Goal: Transaction & Acquisition: Purchase product/service

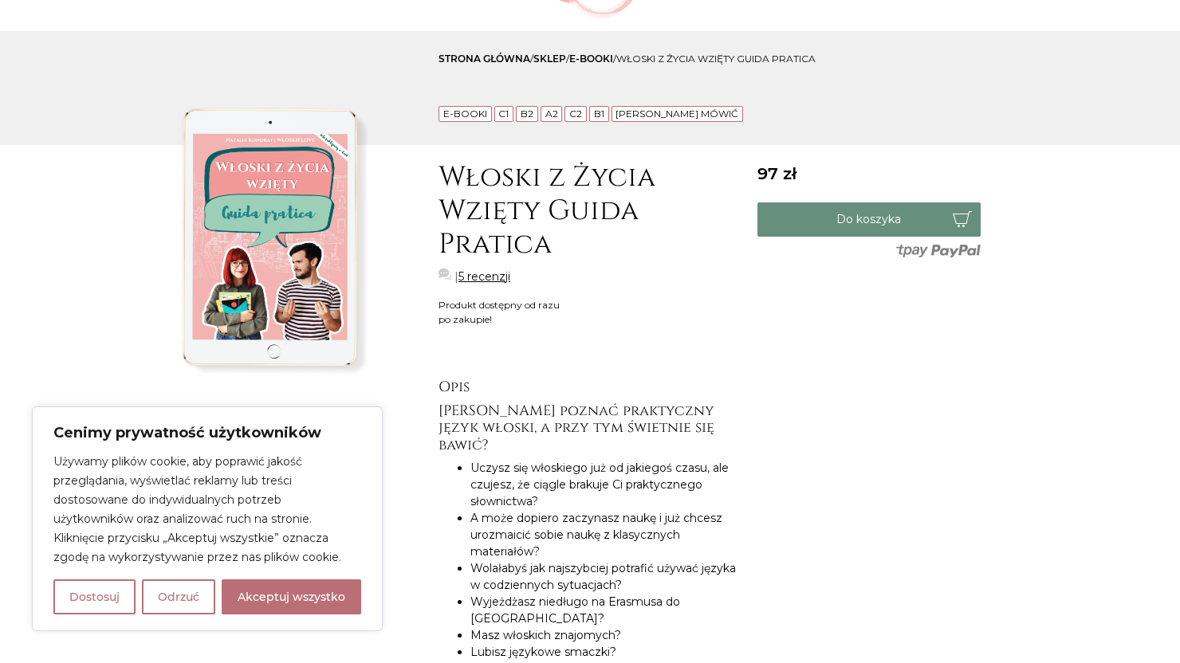
scroll to position [93, 0]
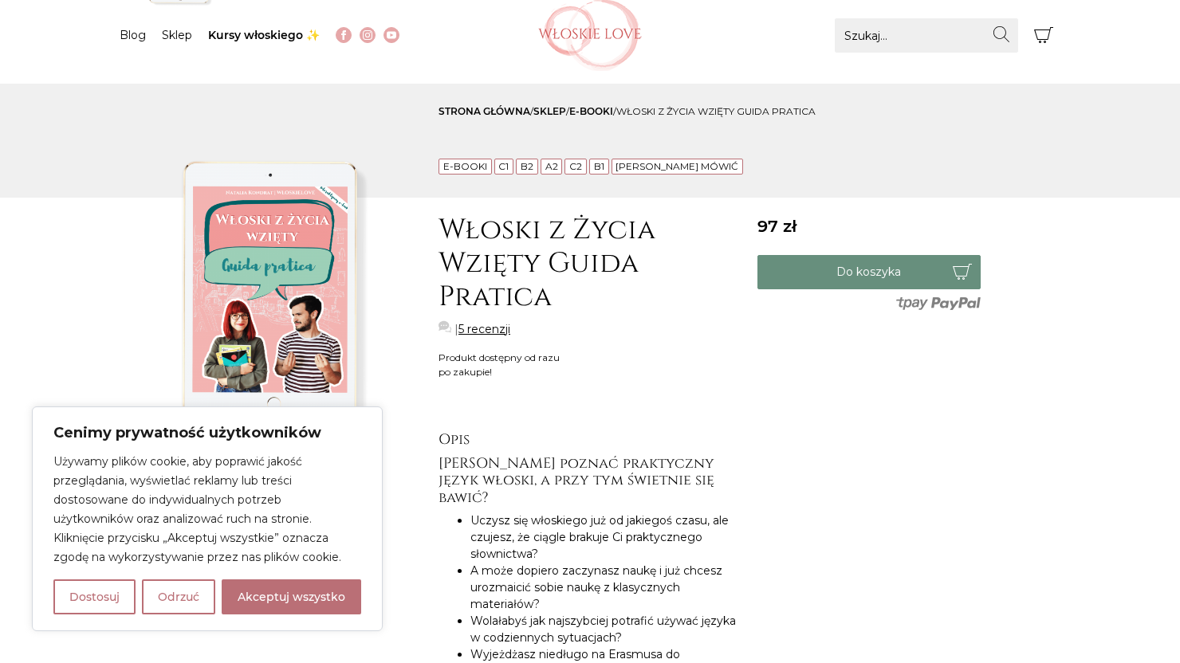
click at [346, 295] on img at bounding box center [271, 293] width 303 height 303
click at [300, 592] on button "Akceptuj wszystko" at bounding box center [292, 597] width 140 height 35
checkbox input "true"
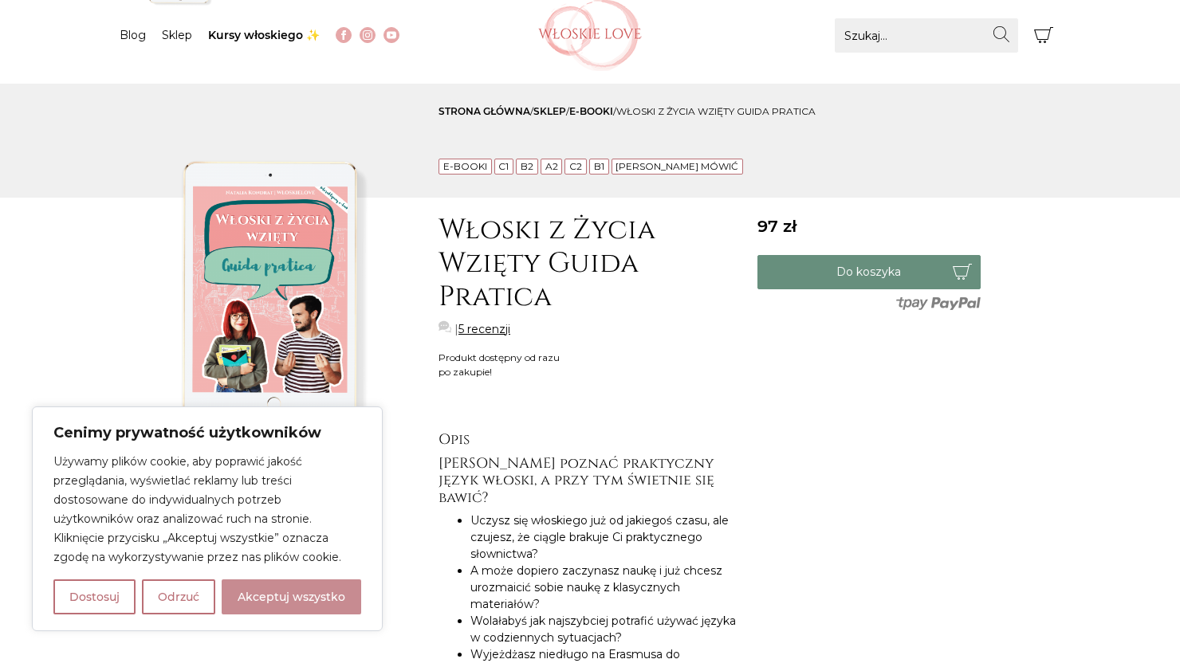
checkbox input "true"
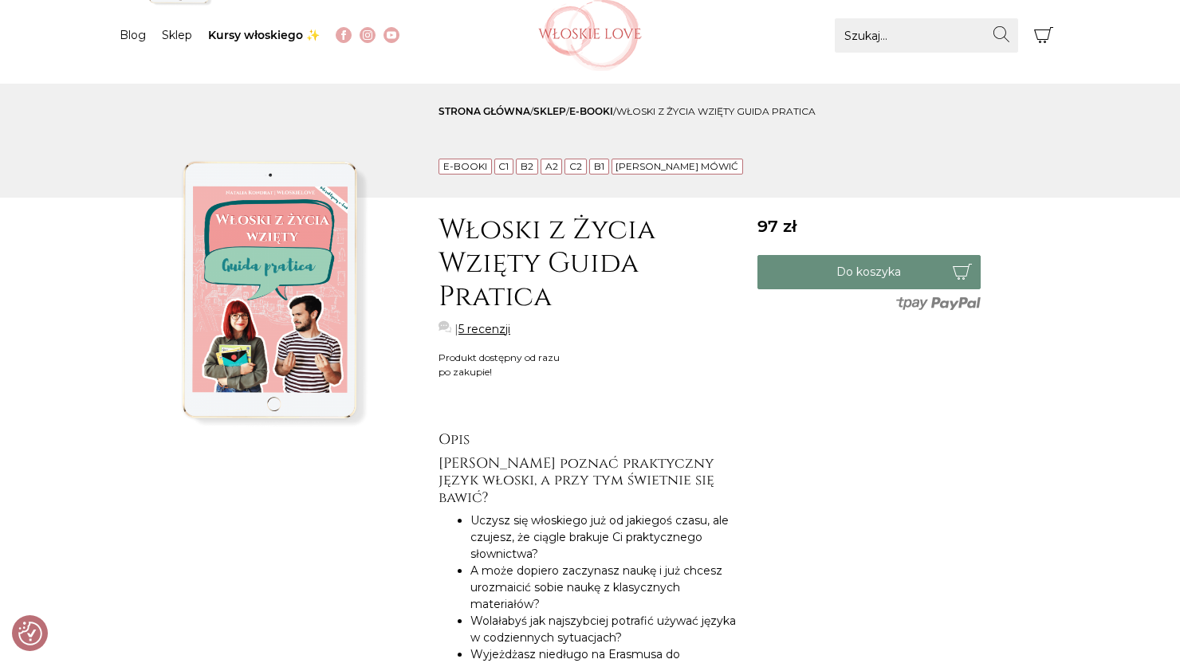
click at [313, 306] on img at bounding box center [271, 293] width 303 height 303
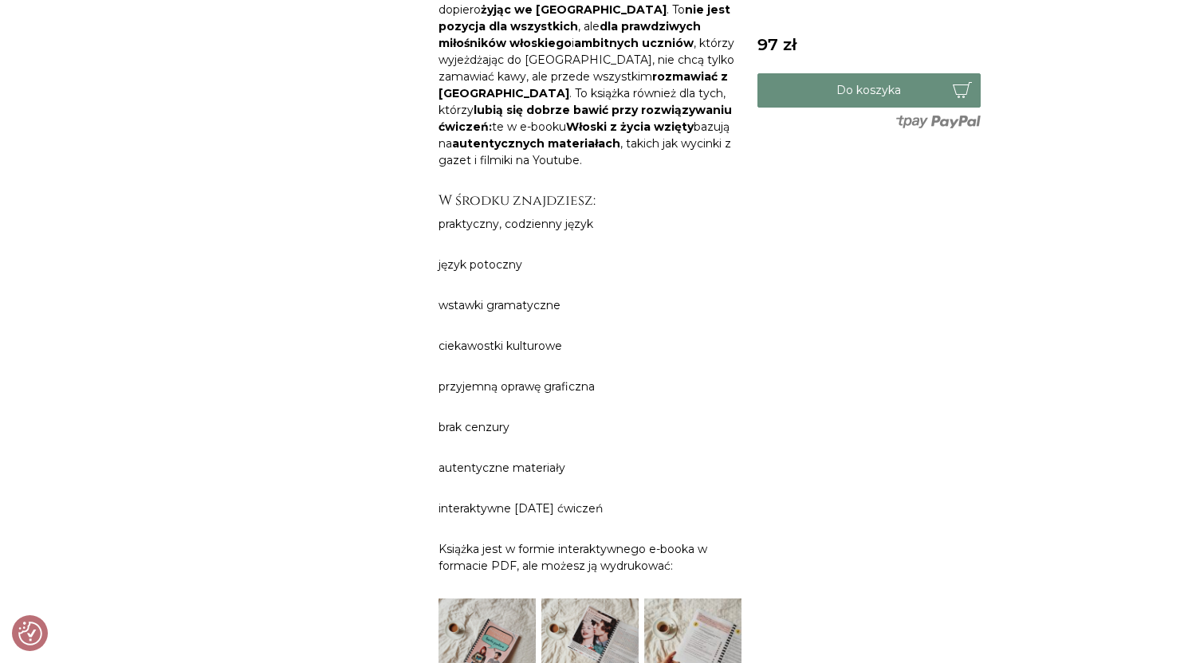
scroll to position [1402, 0]
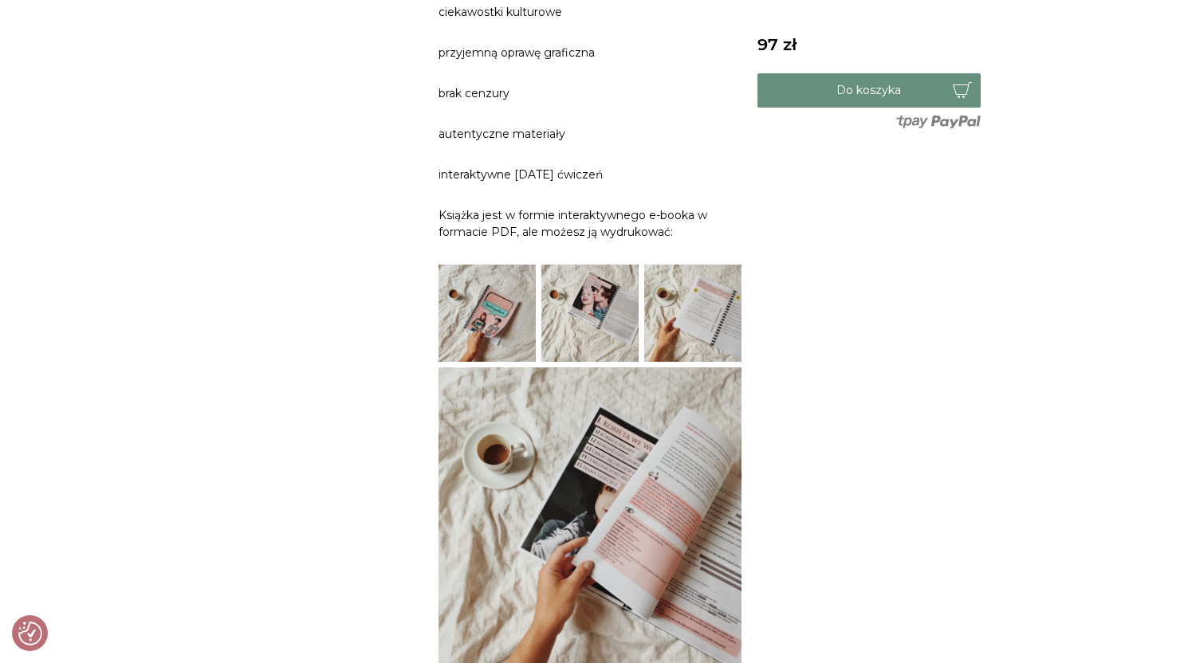
click at [519, 368] on img at bounding box center [589, 519] width 303 height 303
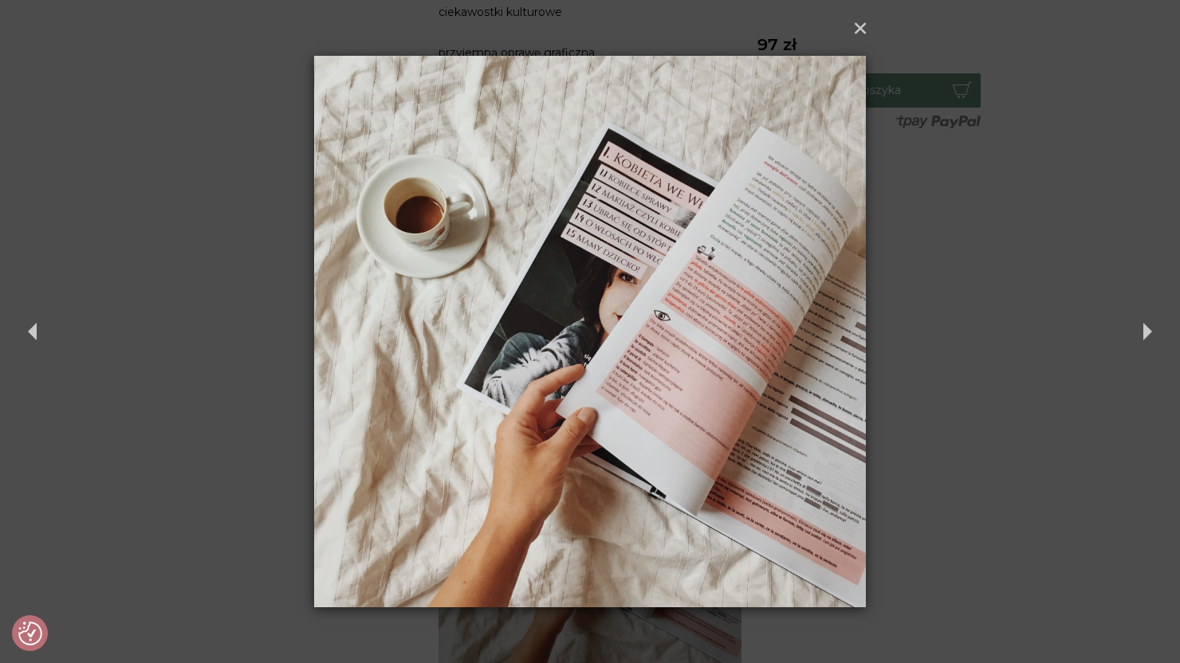
click at [1024, 250] on div "× Previous Next" at bounding box center [590, 331] width 1180 height 663
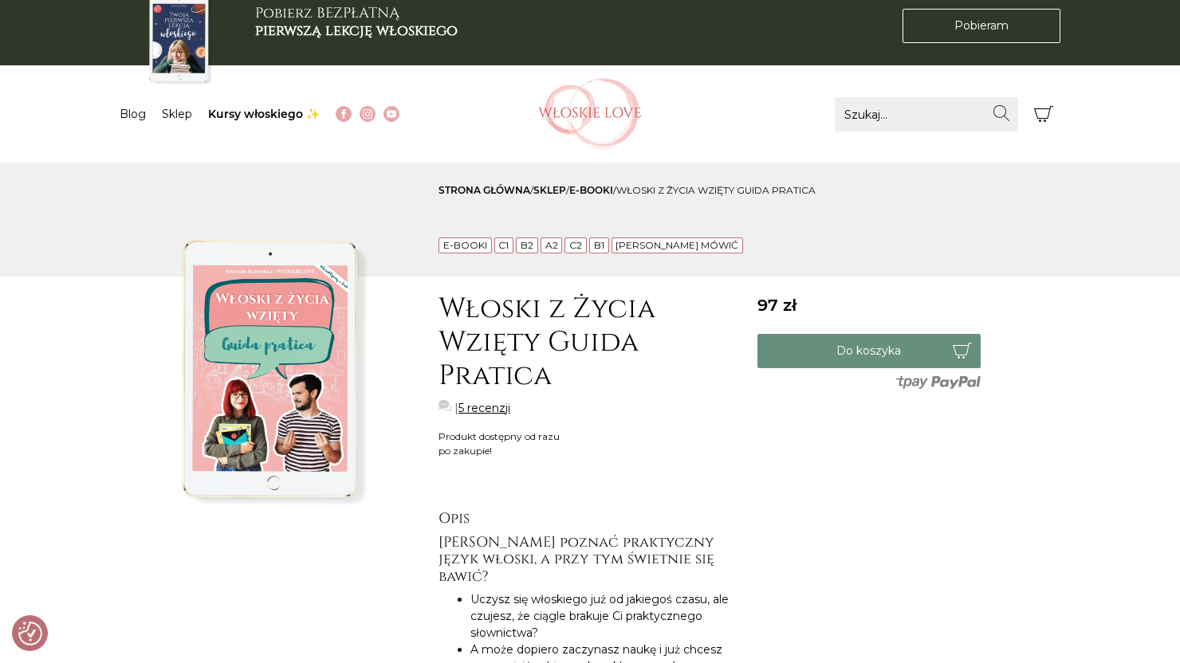
scroll to position [0, 0]
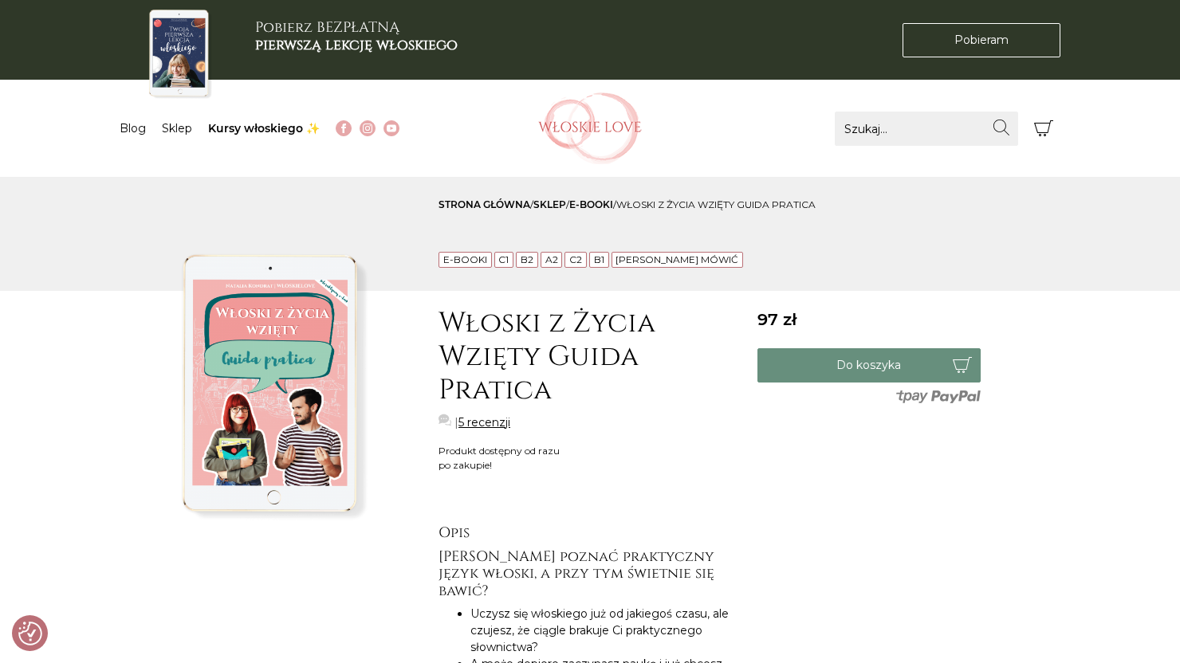
click at [607, 203] on link "E-booki" at bounding box center [591, 205] width 44 height 12
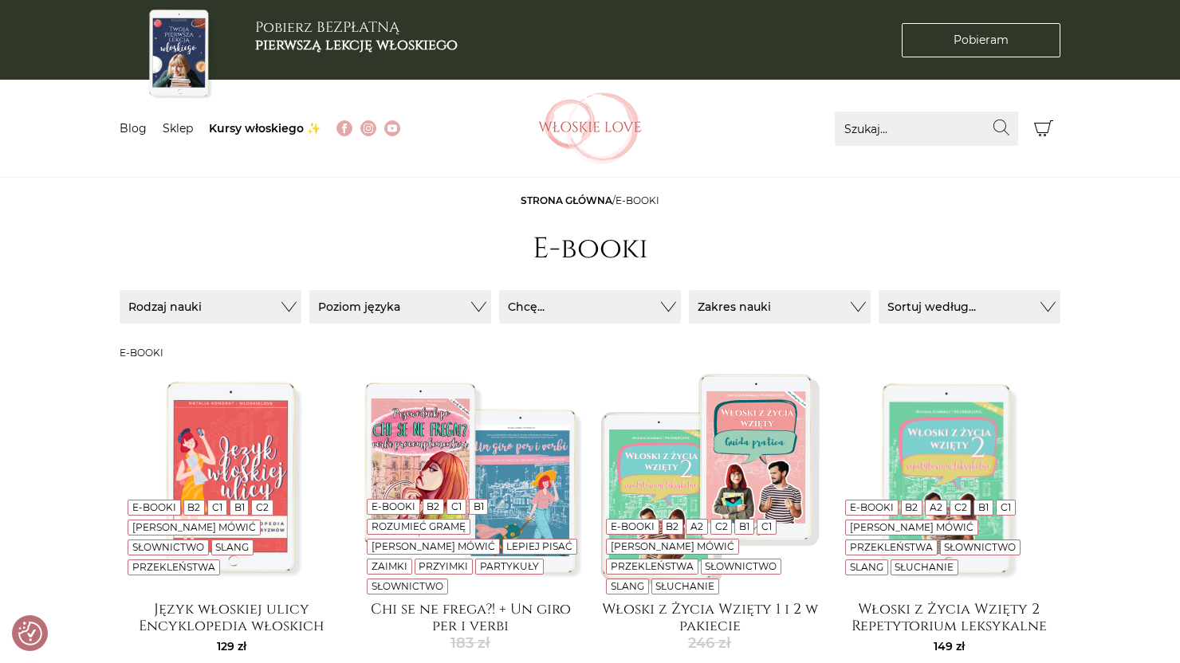
checkbox input "true"
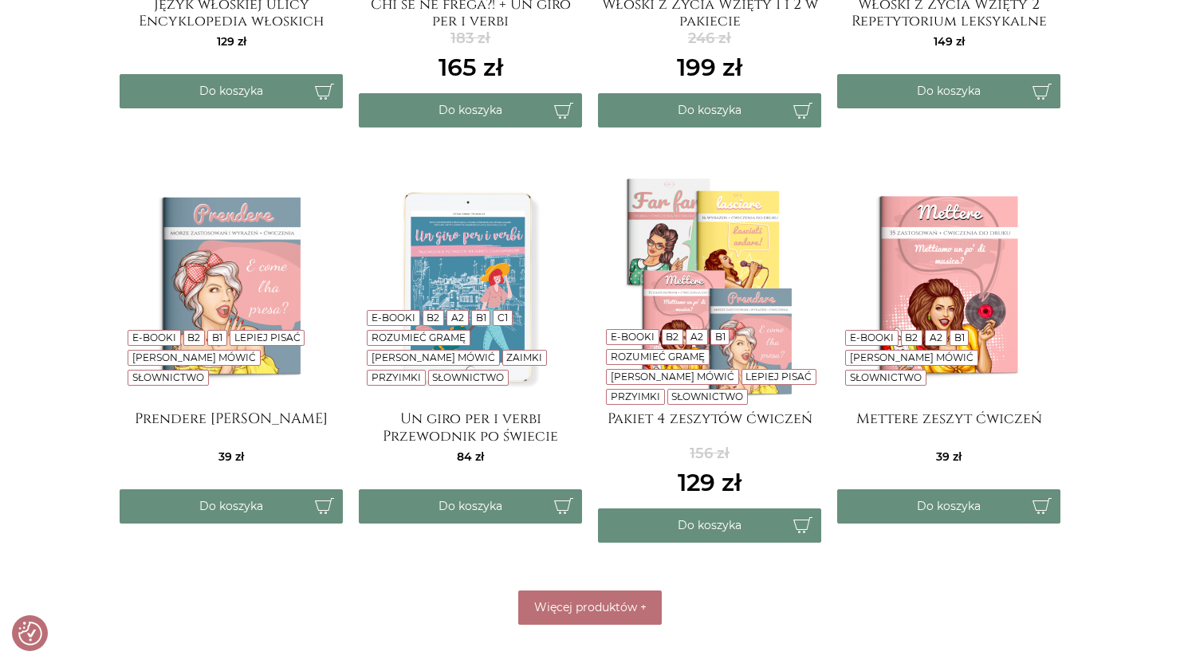
scroll to position [629, 0]
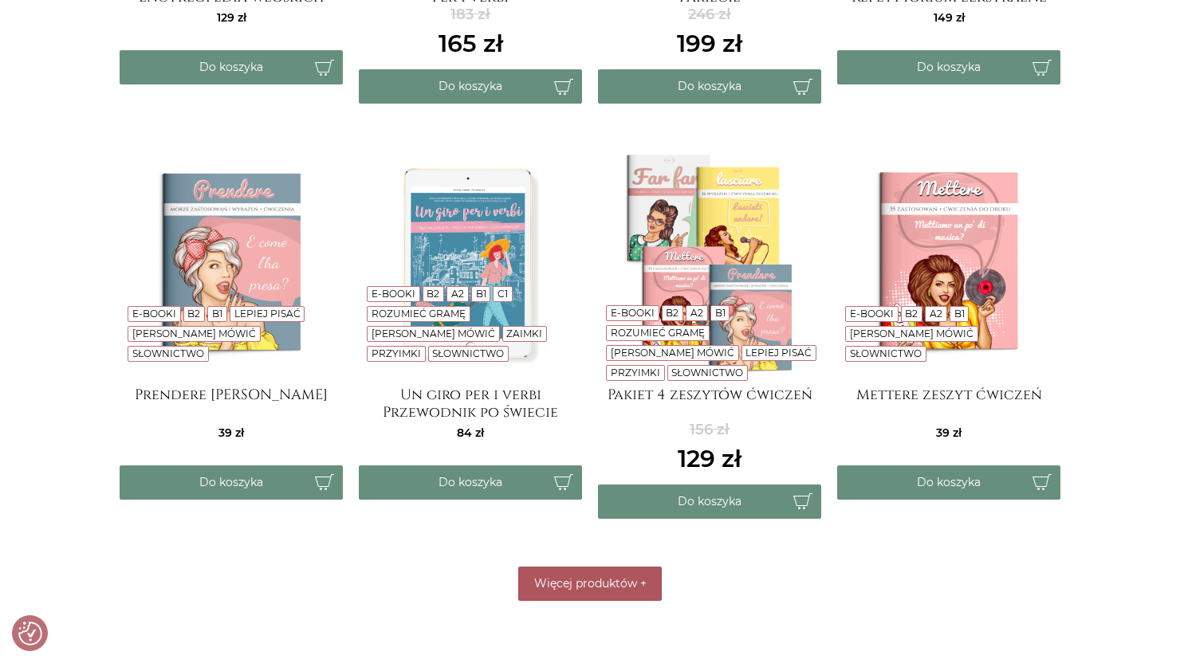
click at [609, 591] on span "Więcej produktów" at bounding box center [585, 583] width 103 height 14
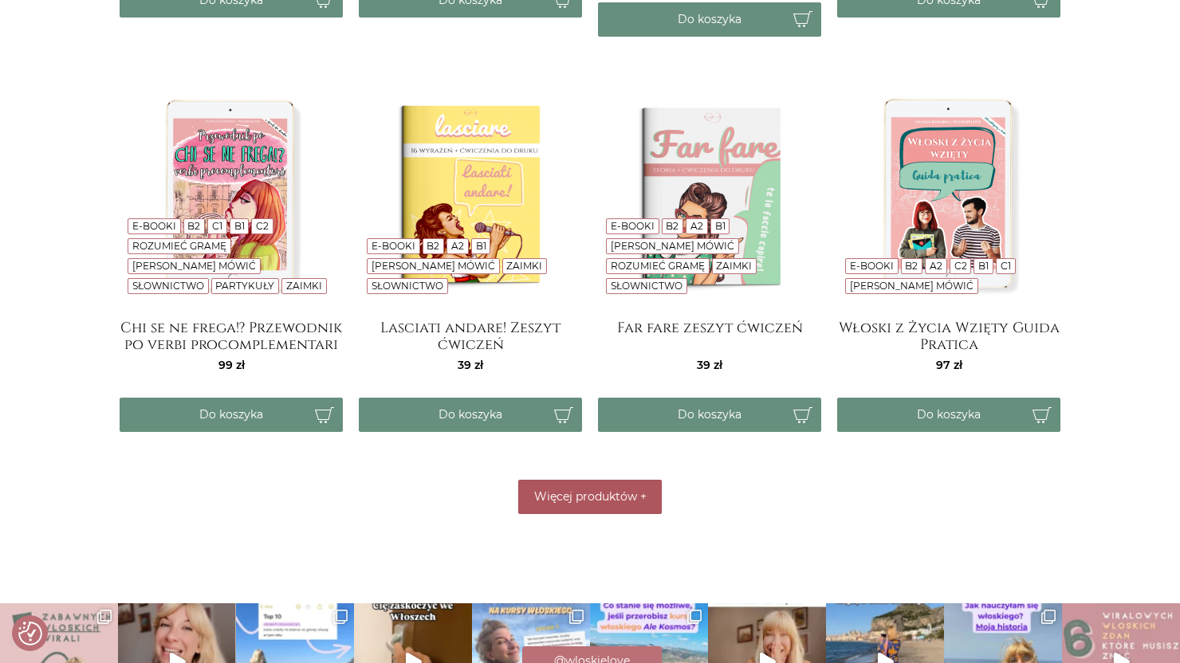
scroll to position [1126, 0]
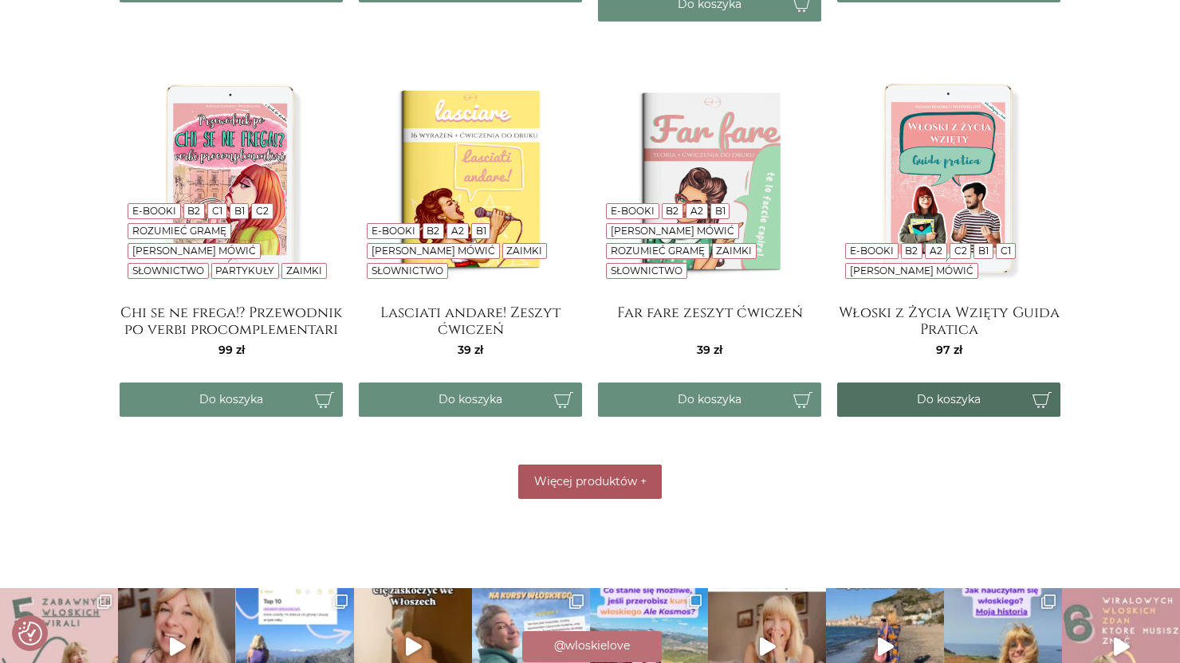
click at [974, 392] on button "Do koszyka" at bounding box center [948, 400] width 223 height 34
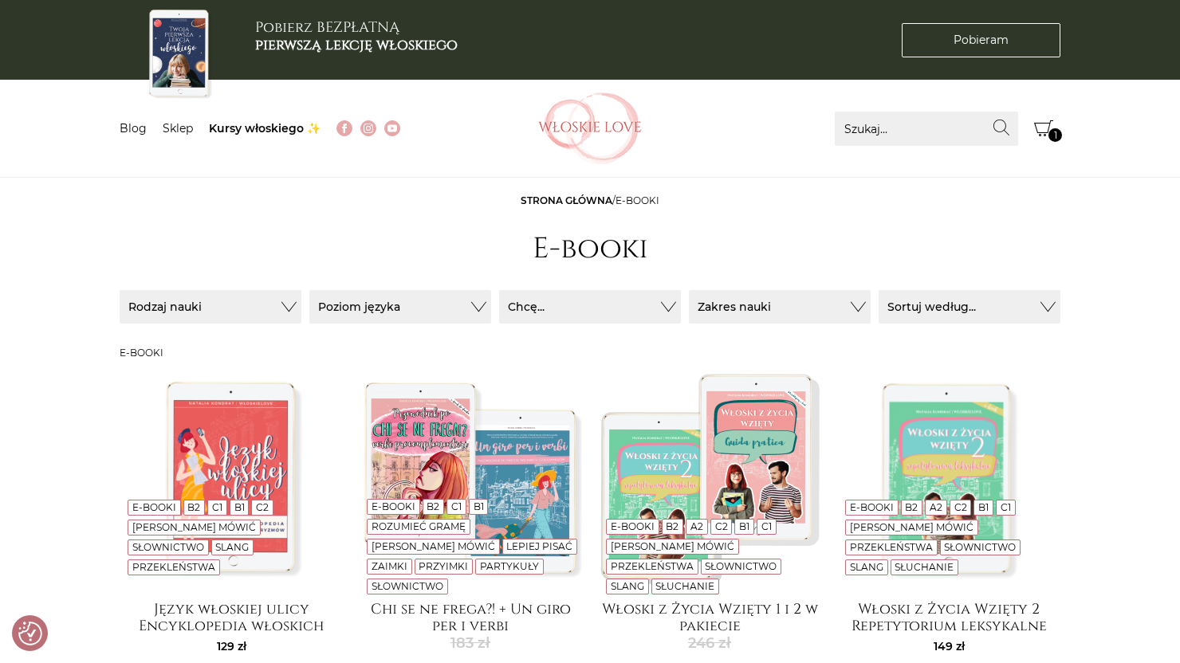
click at [1058, 132] on span "1" at bounding box center [1055, 135] width 14 height 14
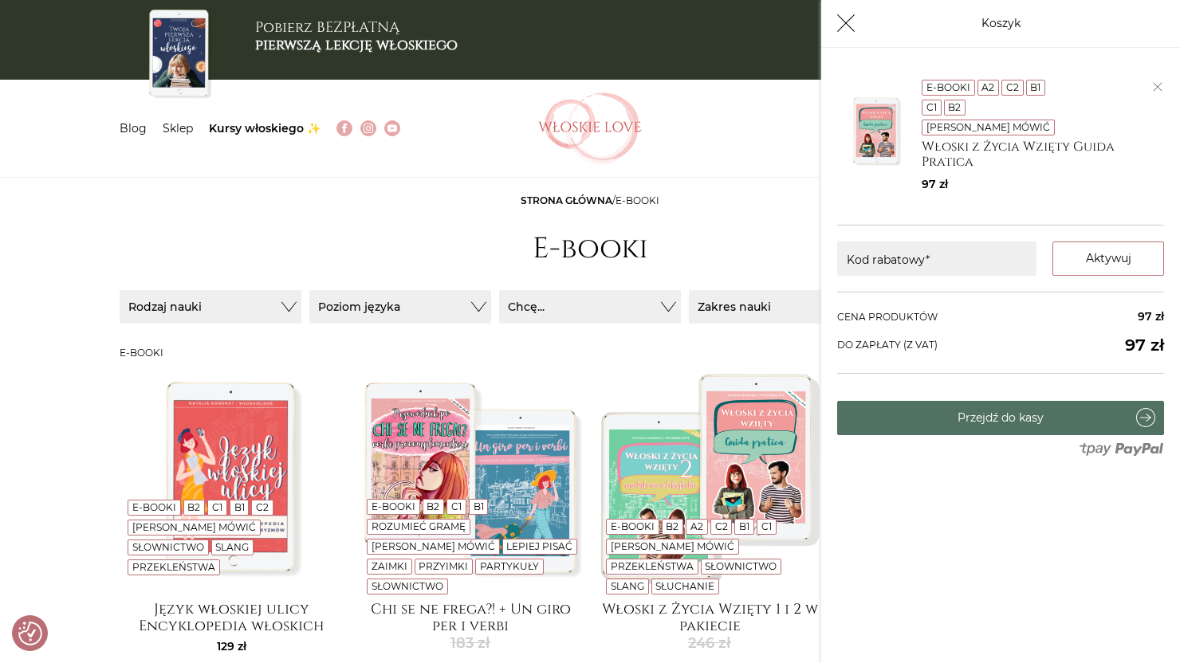
click at [1038, 403] on link "Przejdź do kasy" at bounding box center [1000, 418] width 327 height 34
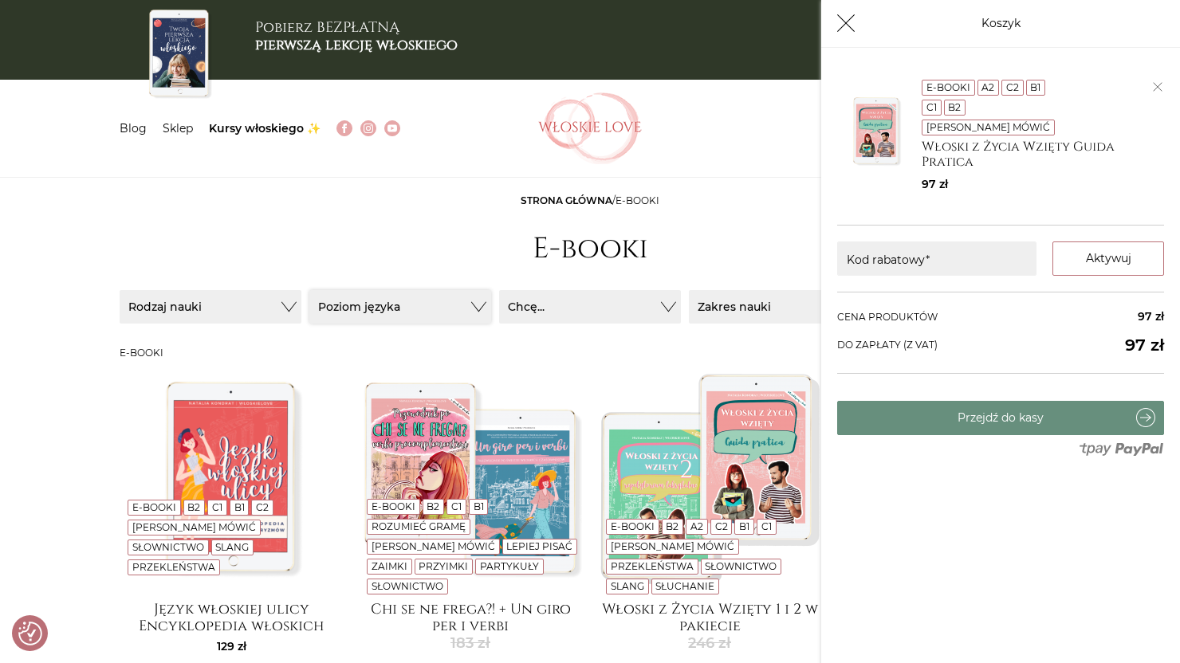
click at [453, 315] on button "Poziom języka" at bounding box center [400, 306] width 182 height 33
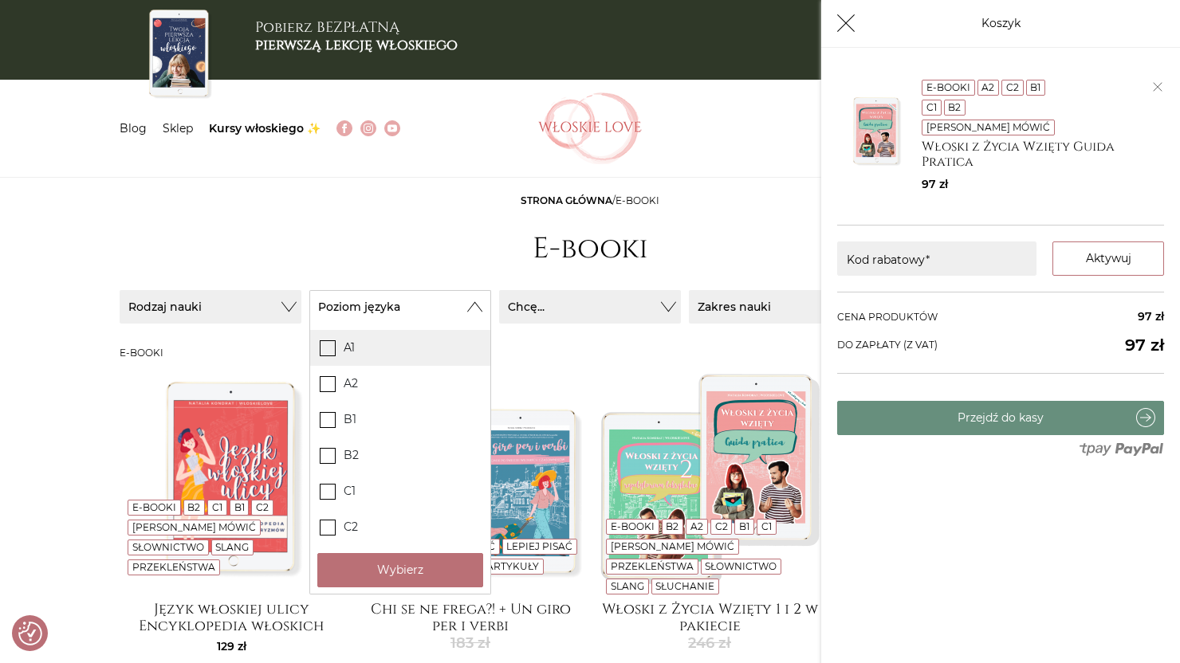
click at [325, 343] on icon at bounding box center [328, 347] width 14 height 14
click at [0, 0] on input "A1" at bounding box center [0, 0] width 0 height 0
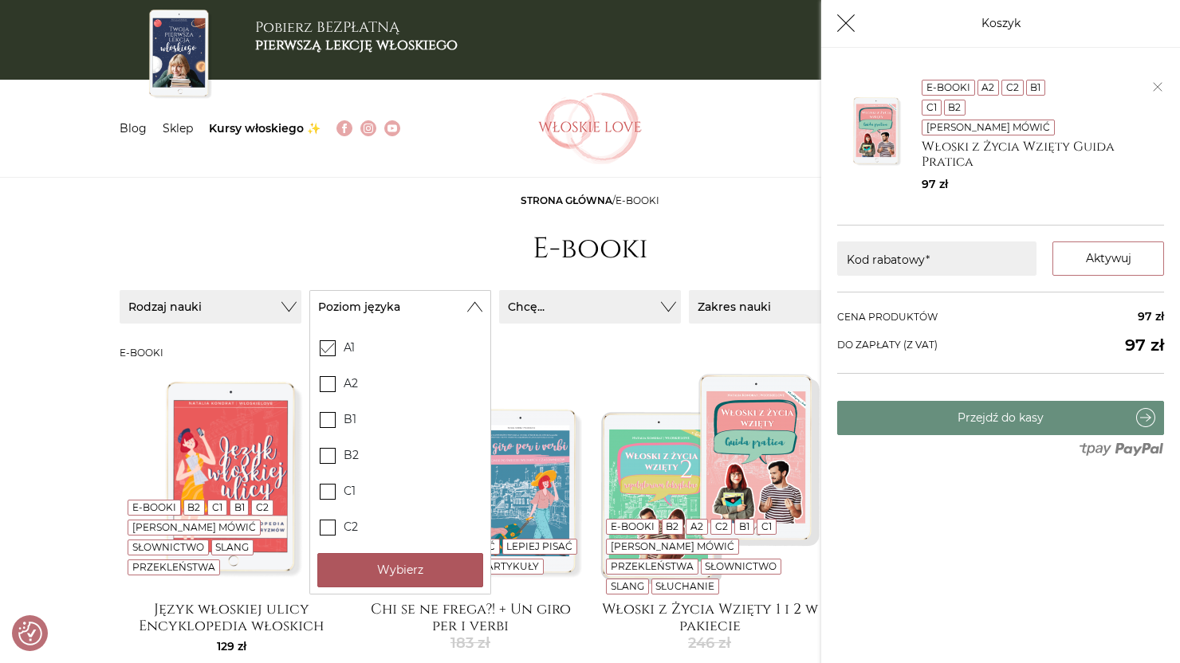
click at [394, 564] on button "Wybierz" at bounding box center [400, 570] width 166 height 34
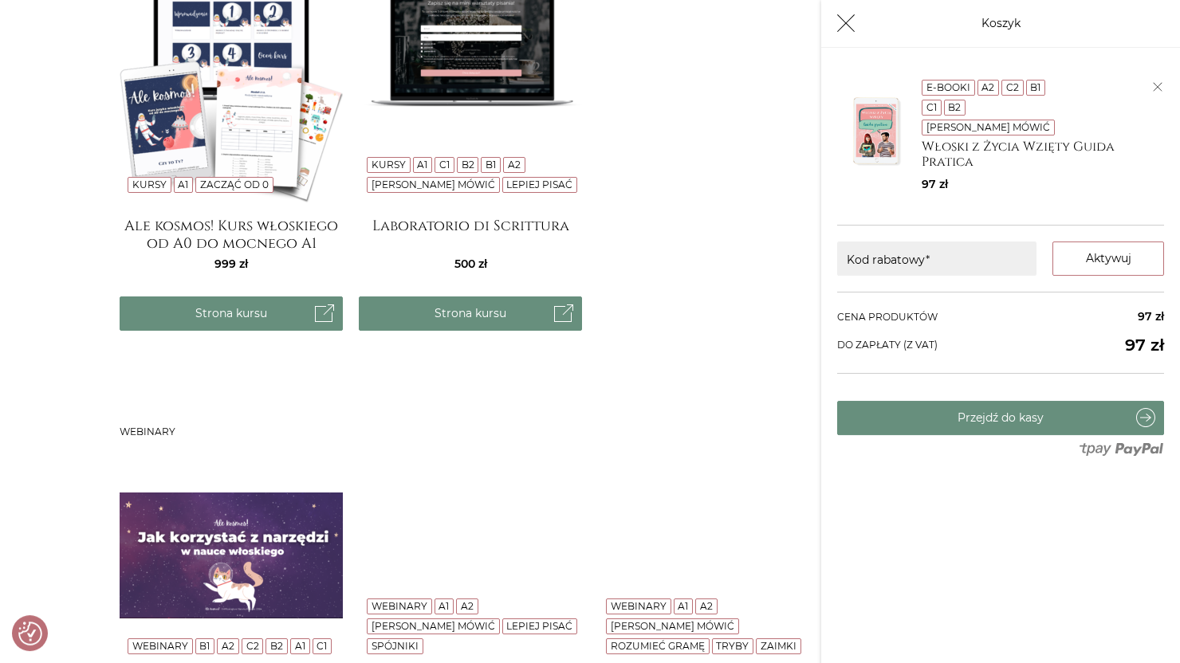
scroll to position [241, 0]
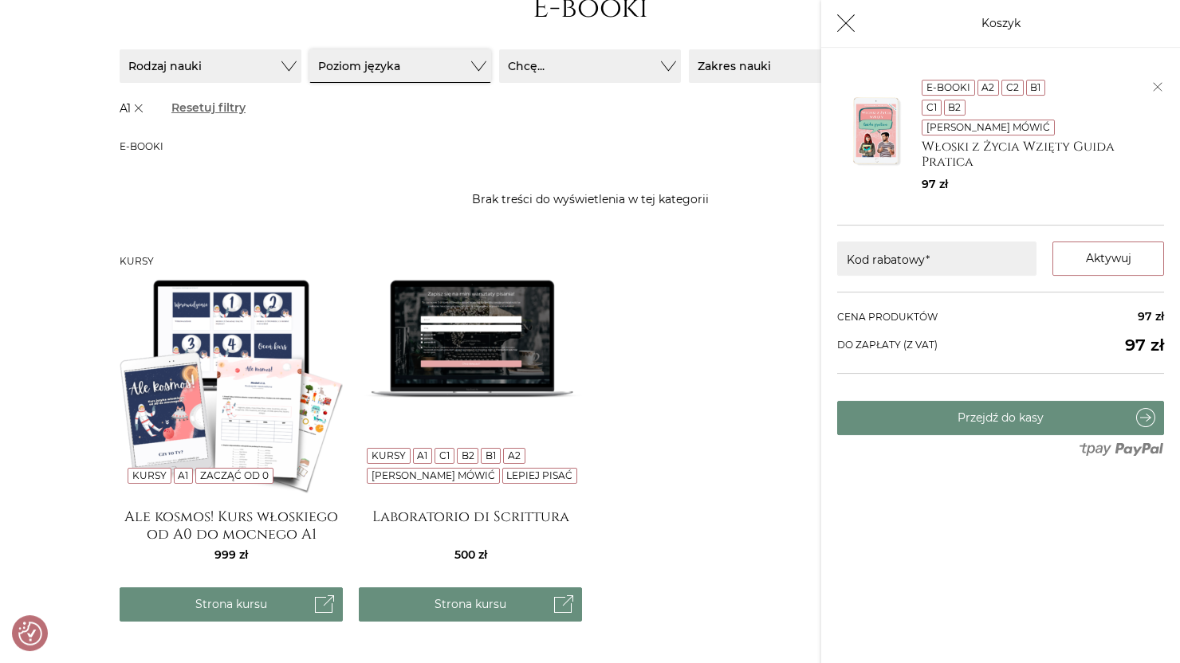
click at [413, 66] on button "Poziom języka" at bounding box center [400, 65] width 182 height 33
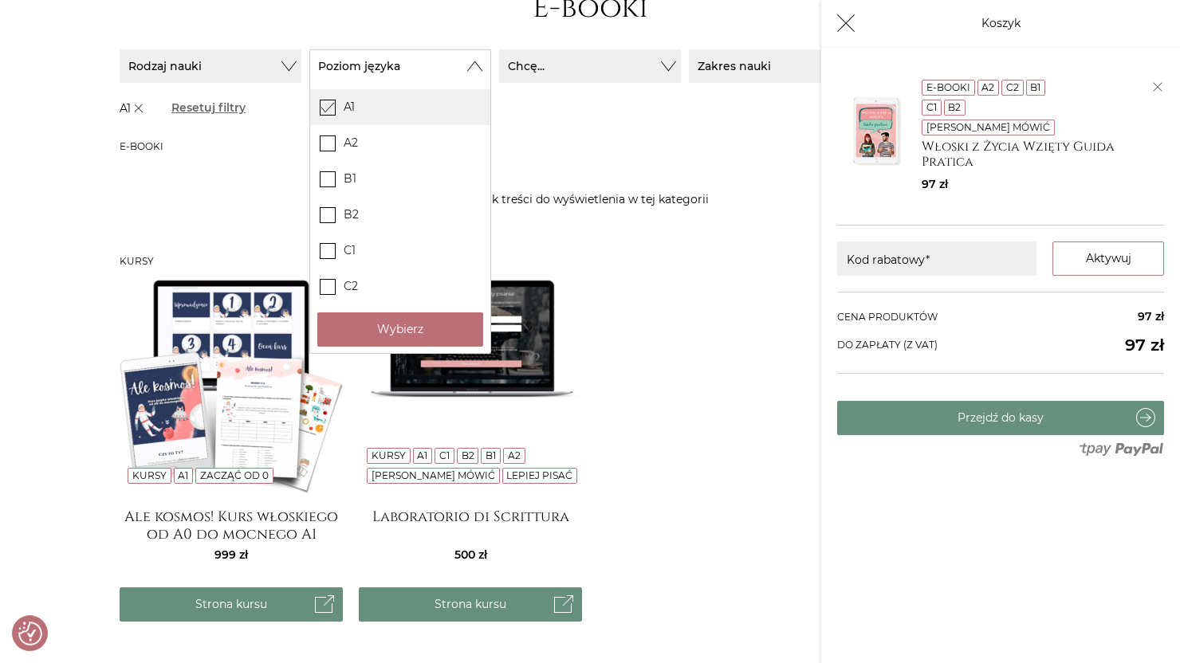
click at [331, 109] on icon at bounding box center [328, 107] width 14 height 14
click at [0, 0] on input "A1" at bounding box center [0, 0] width 0 height 0
click at [331, 140] on icon at bounding box center [328, 143] width 14 height 14
click at [0, 0] on input "A2" at bounding box center [0, 0] width 0 height 0
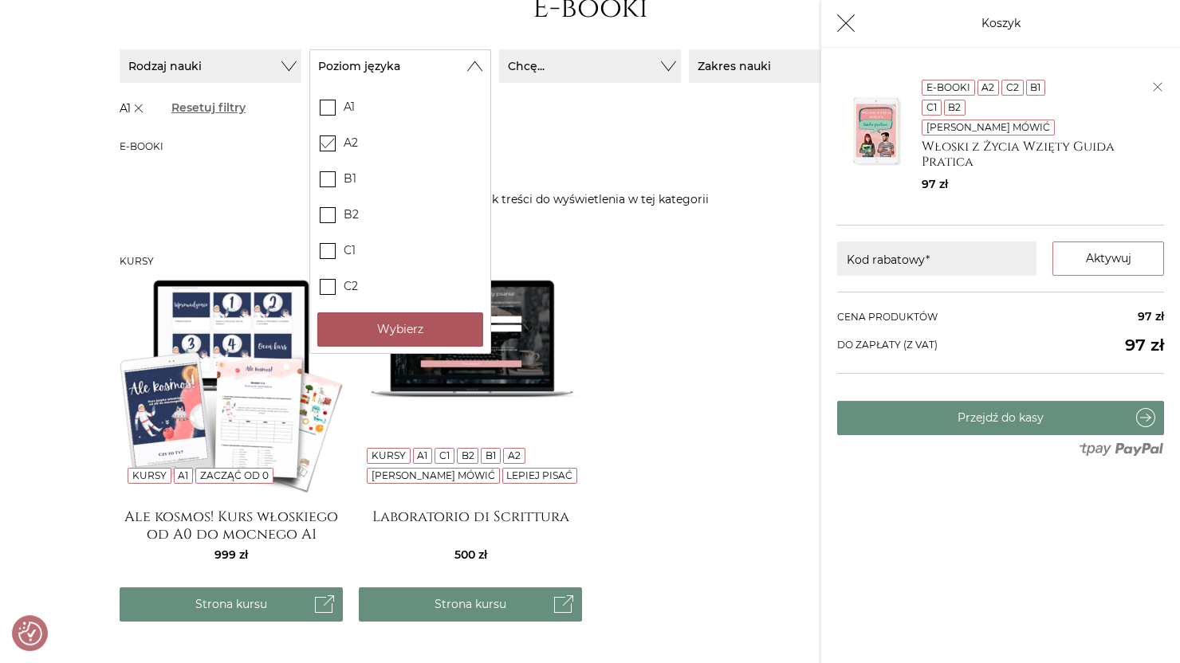
click at [407, 320] on button "Wybierz" at bounding box center [400, 330] width 166 height 34
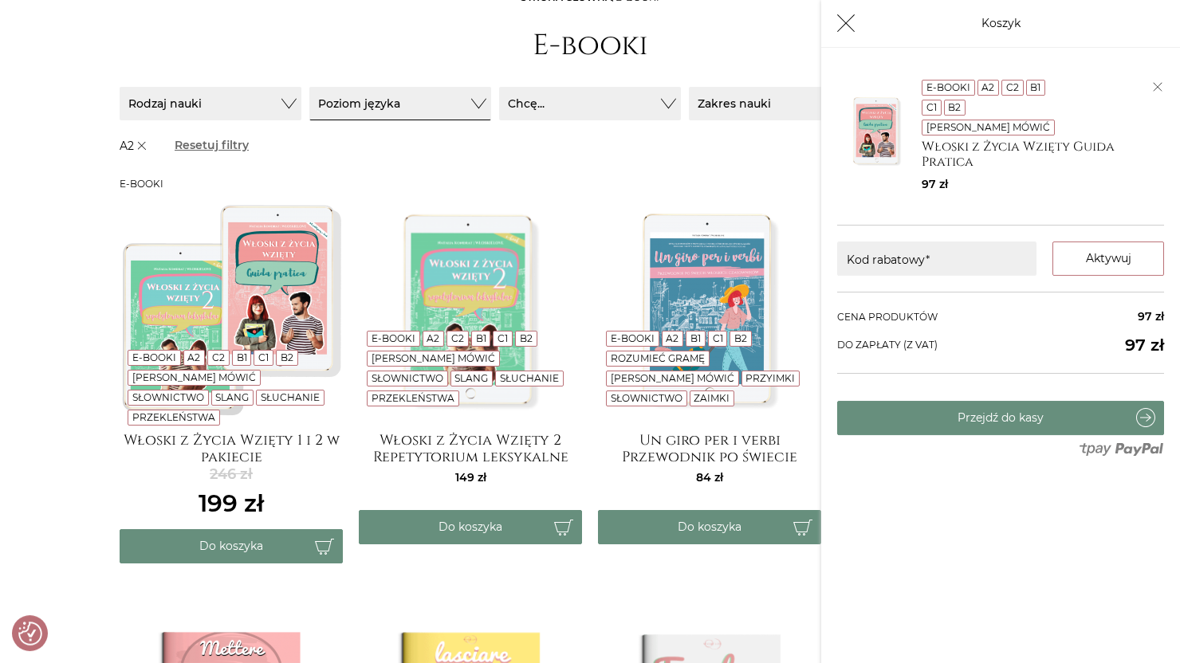
scroll to position [170, 0]
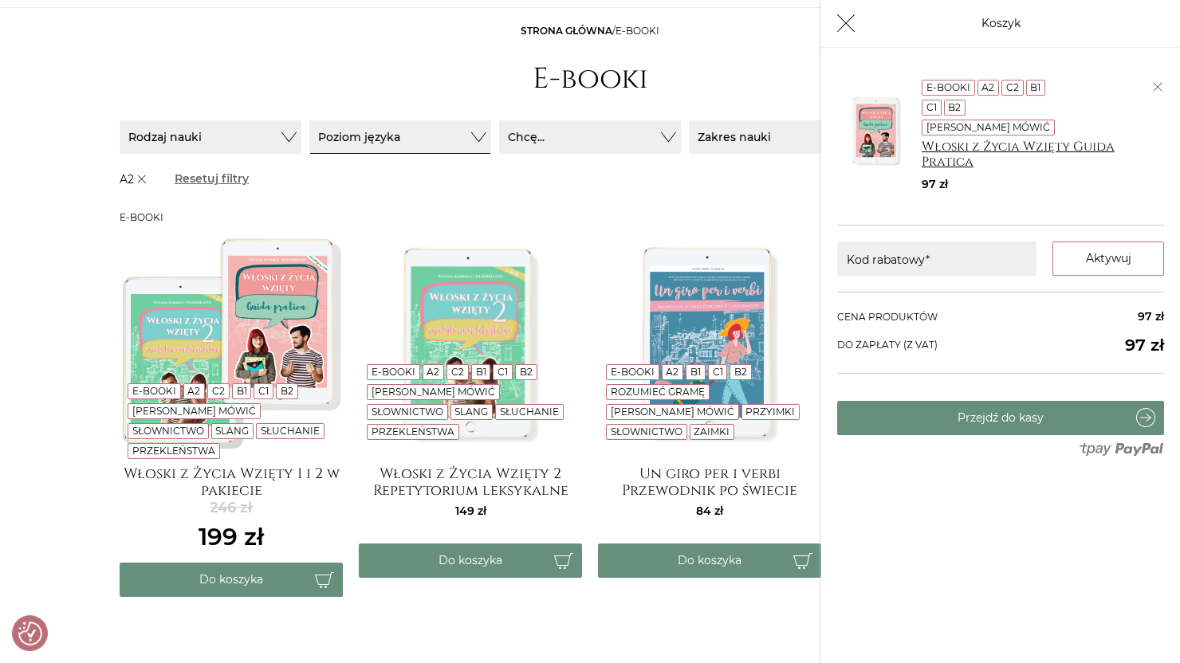
click at [988, 140] on h4 "Włoski z Życia Wzięty Guida Pratica" at bounding box center [1037, 155] width 230 height 30
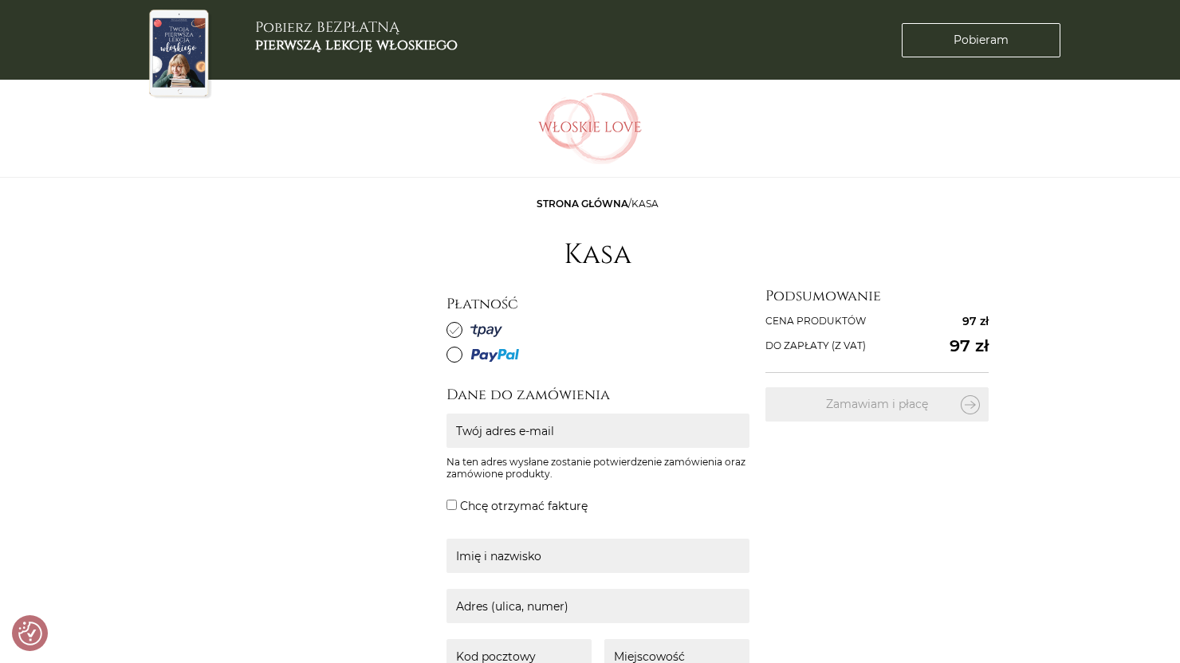
click at [191, 57] on img at bounding box center [178, 54] width 69 height 96
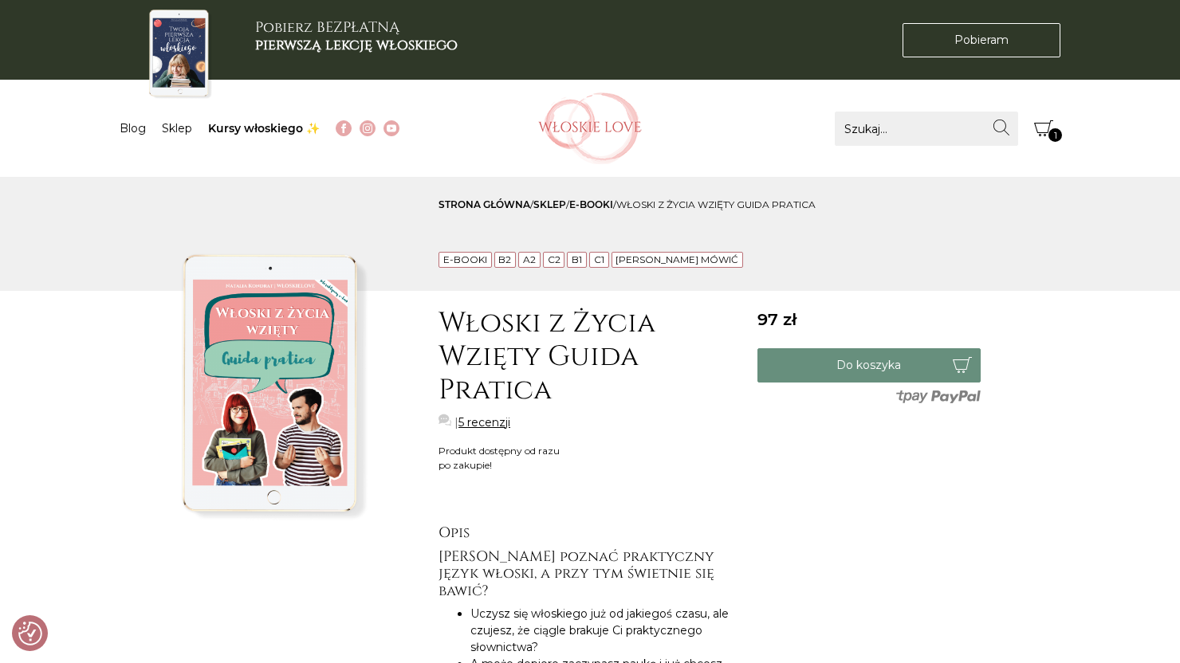
scroll to position [243, 0]
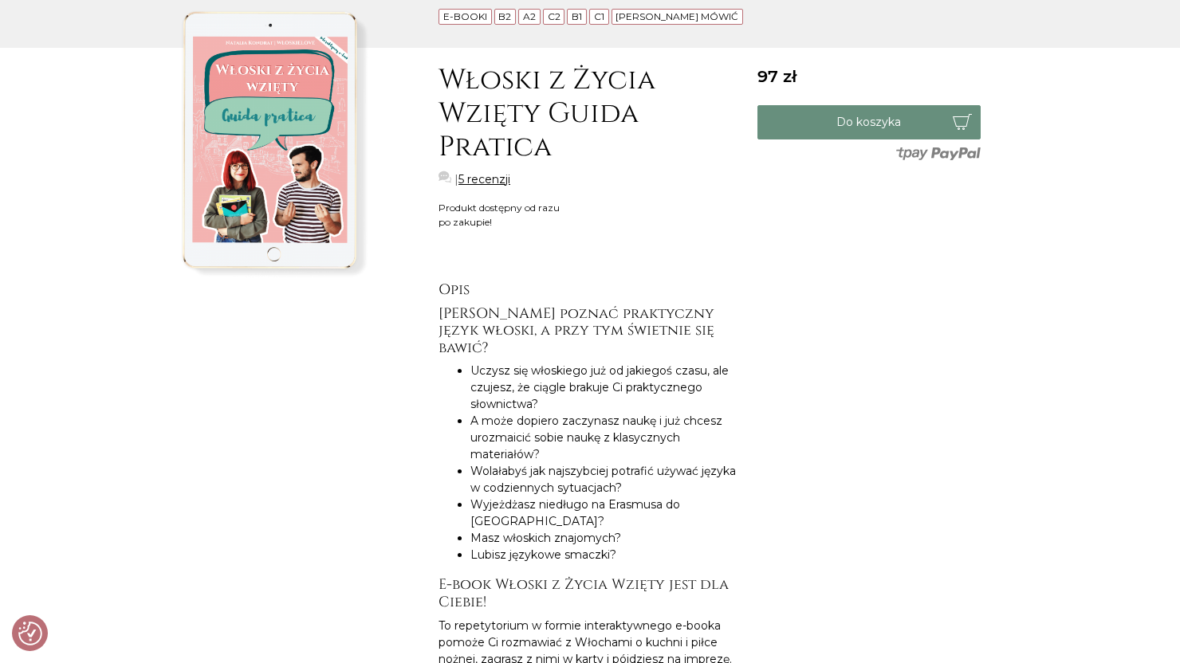
click at [490, 183] on link "5 recenzji" at bounding box center [484, 179] width 52 height 17
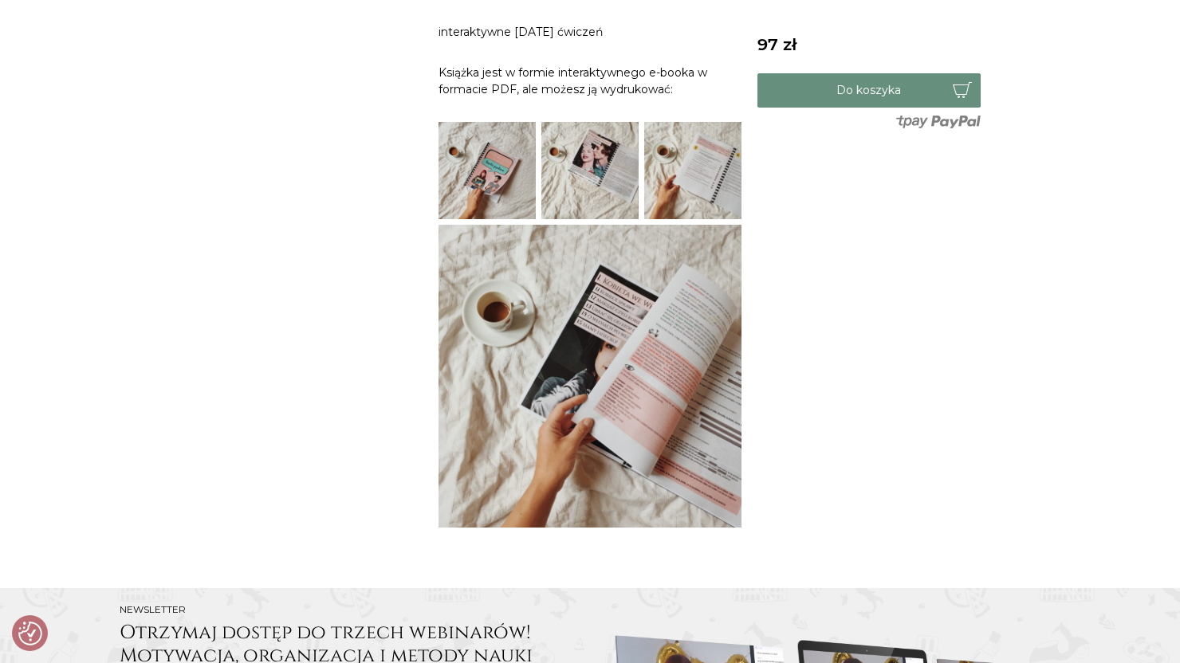
scroll to position [1593, 0]
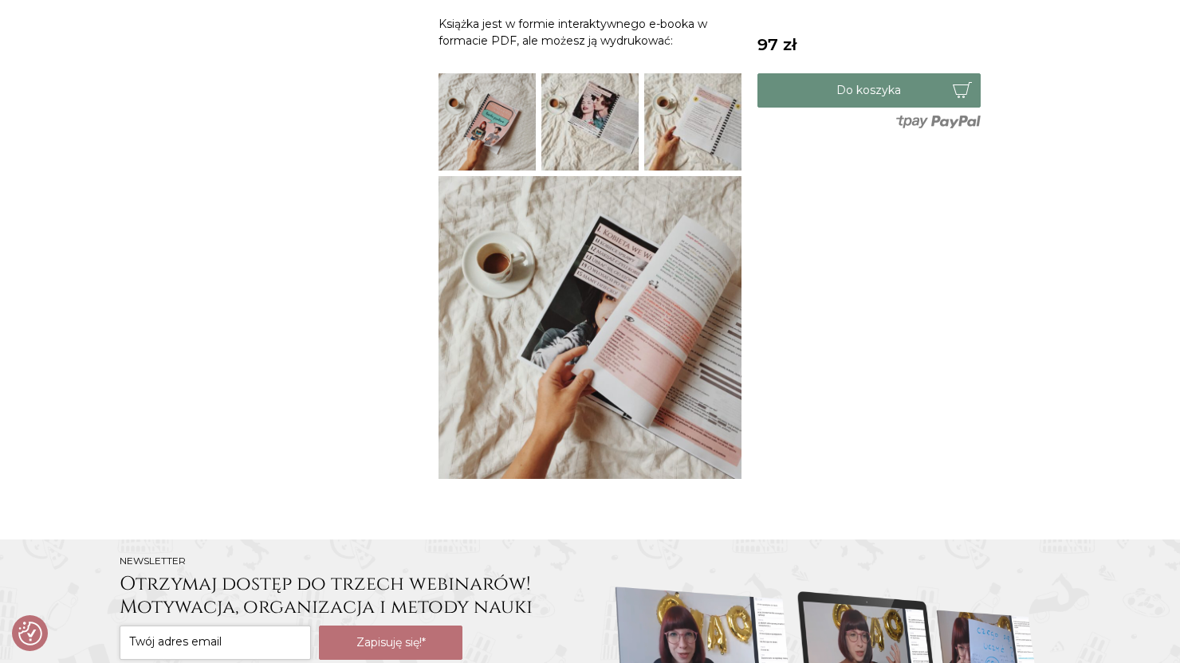
click at [611, 73] on img at bounding box center [589, 121] width 97 height 97
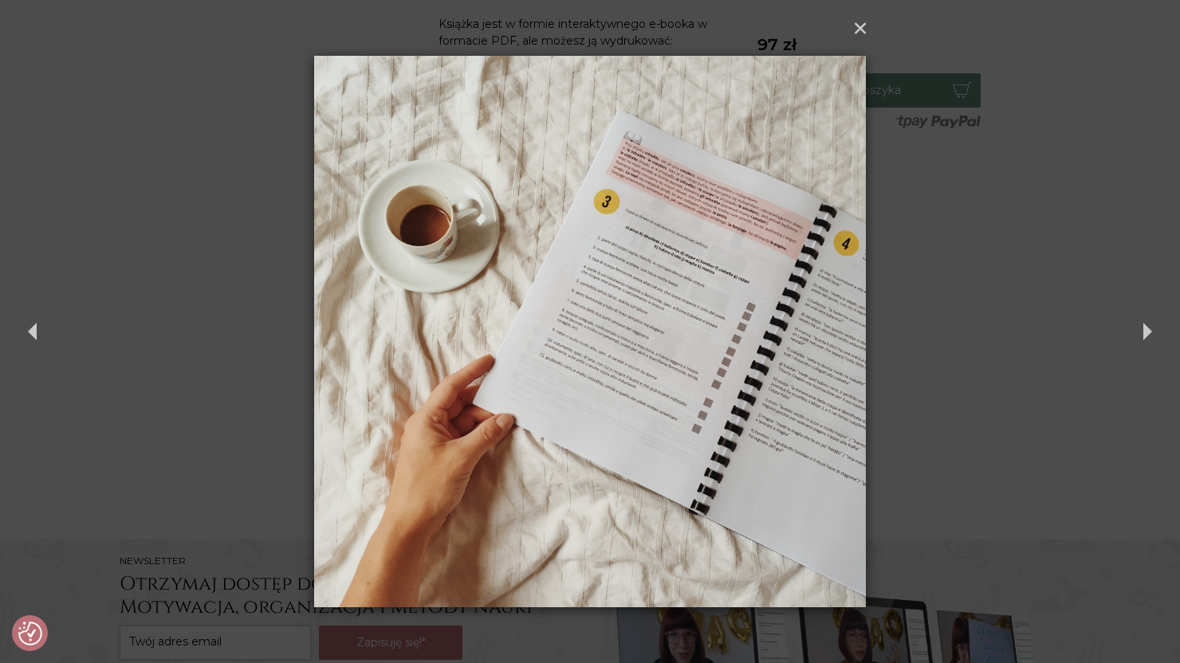
click at [965, 210] on div "× Previous Next" at bounding box center [590, 331] width 1180 height 663
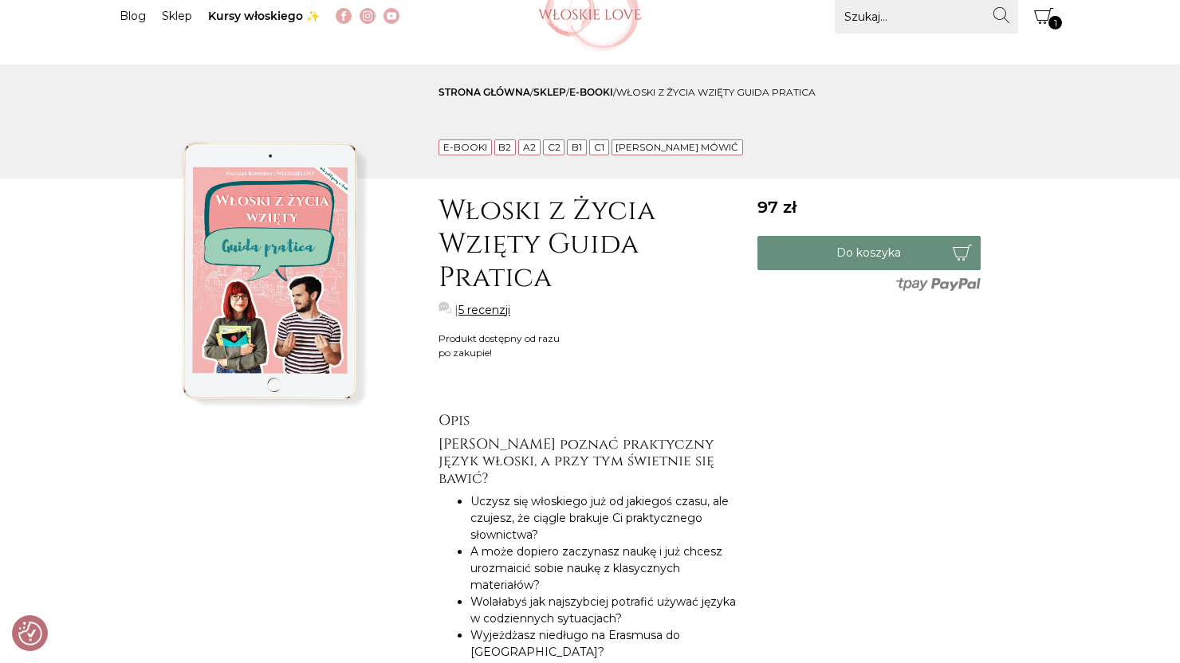
scroll to position [0, 0]
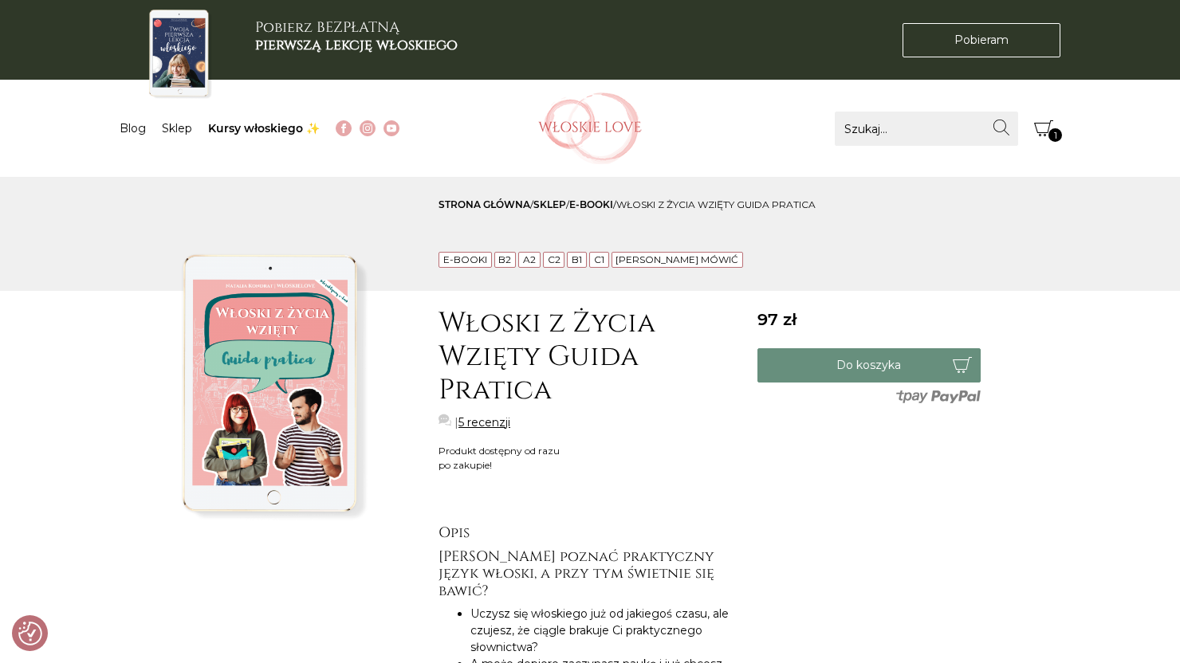
click at [1046, 138] on icon "Koszyk" at bounding box center [1043, 128] width 19 height 19
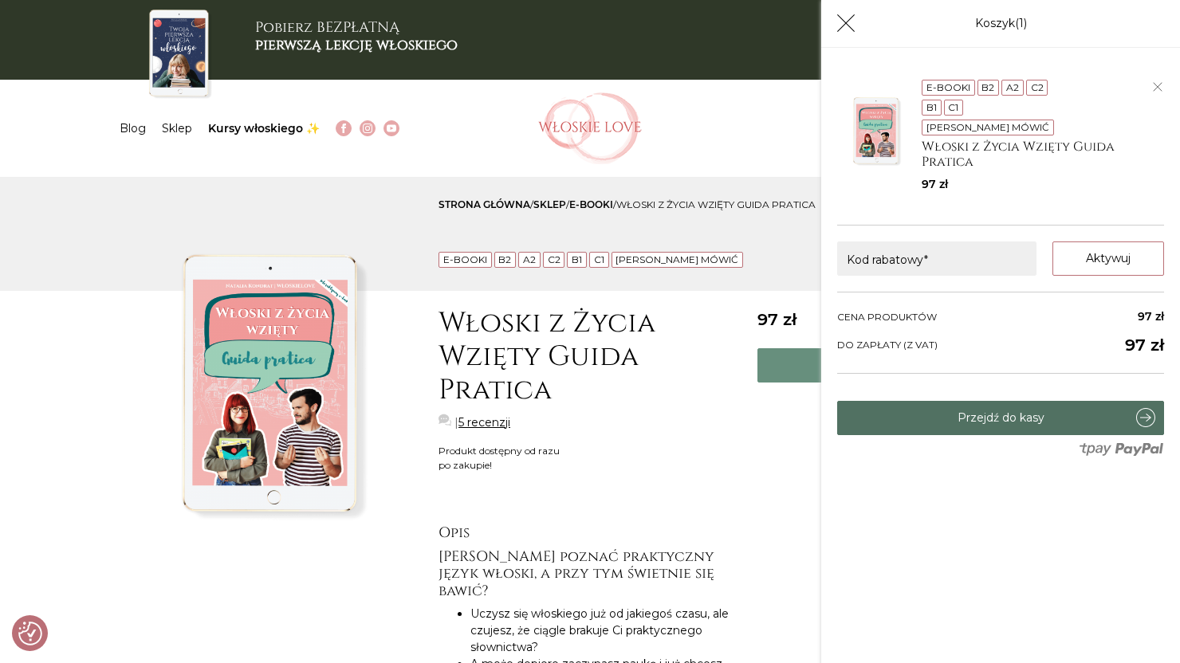
click at [1052, 401] on link "Przejdź do kasy" at bounding box center [1000, 418] width 327 height 34
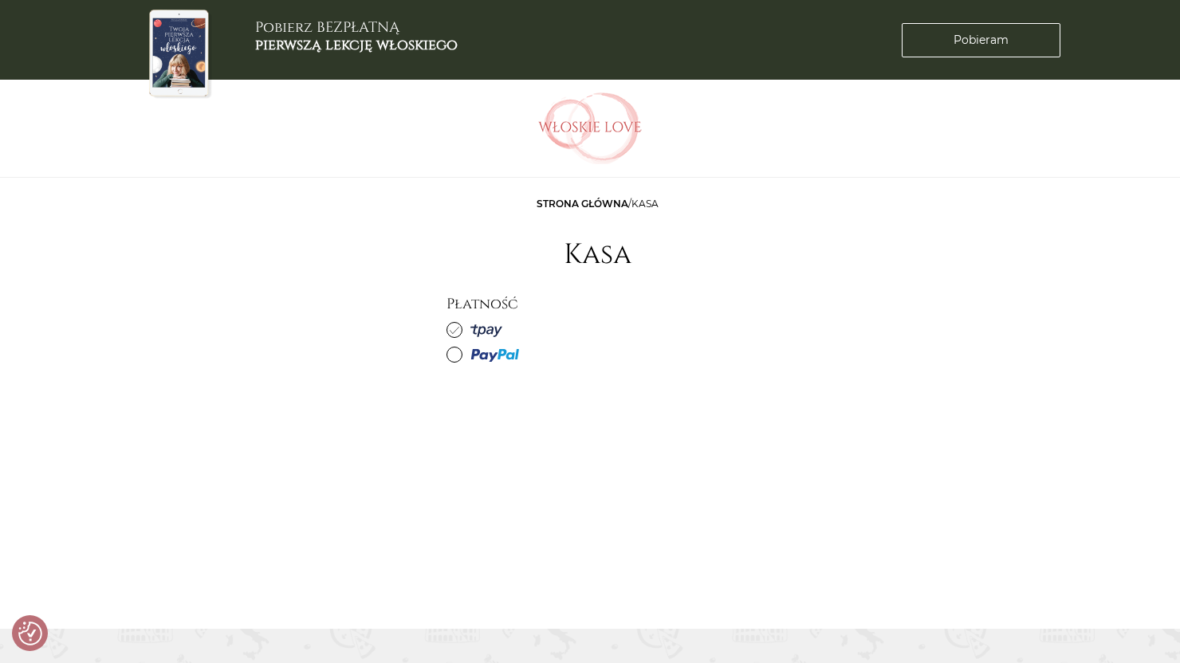
click at [458, 322] on label at bounding box center [597, 330] width 303 height 21
click at [0, 0] on input "radio" at bounding box center [0, 0] width 0 height 0
click at [456, 328] on icon at bounding box center [455, 330] width 10 height 10
click at [0, 0] on input "radio" at bounding box center [0, 0] width 0 height 0
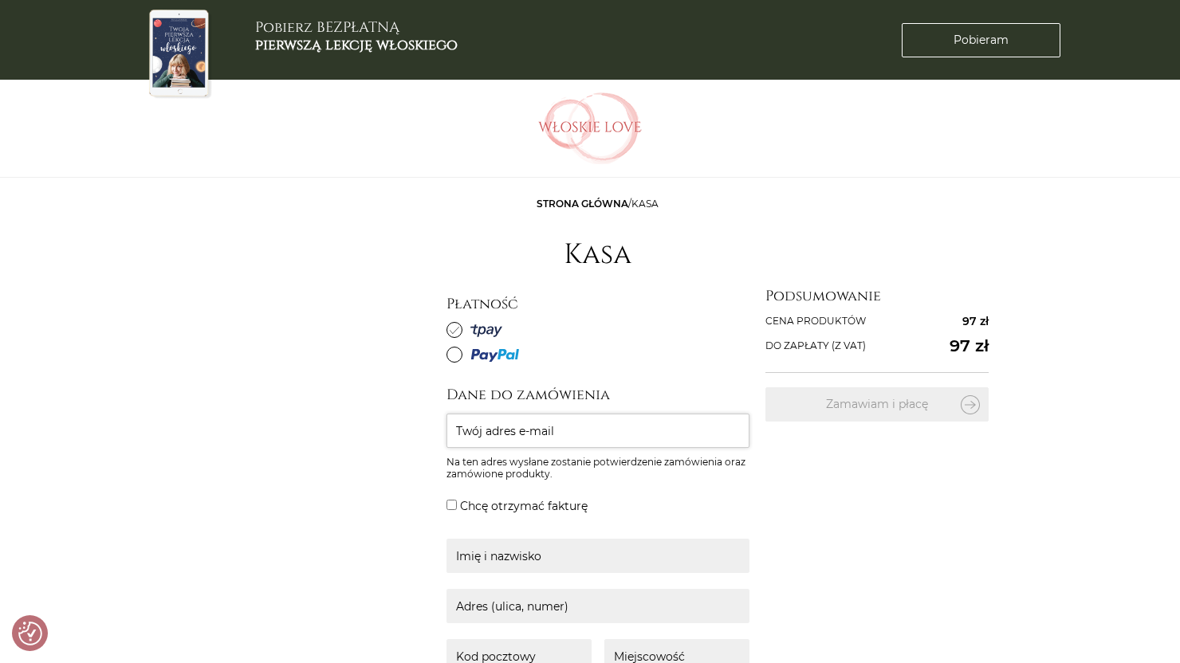
click at [670, 438] on input "Twój adres e-mail" at bounding box center [597, 431] width 303 height 34
type input "[PERSON_NAME][EMAIL_ADDRESS][DOMAIN_NAME]"
type input "[PERSON_NAME]"
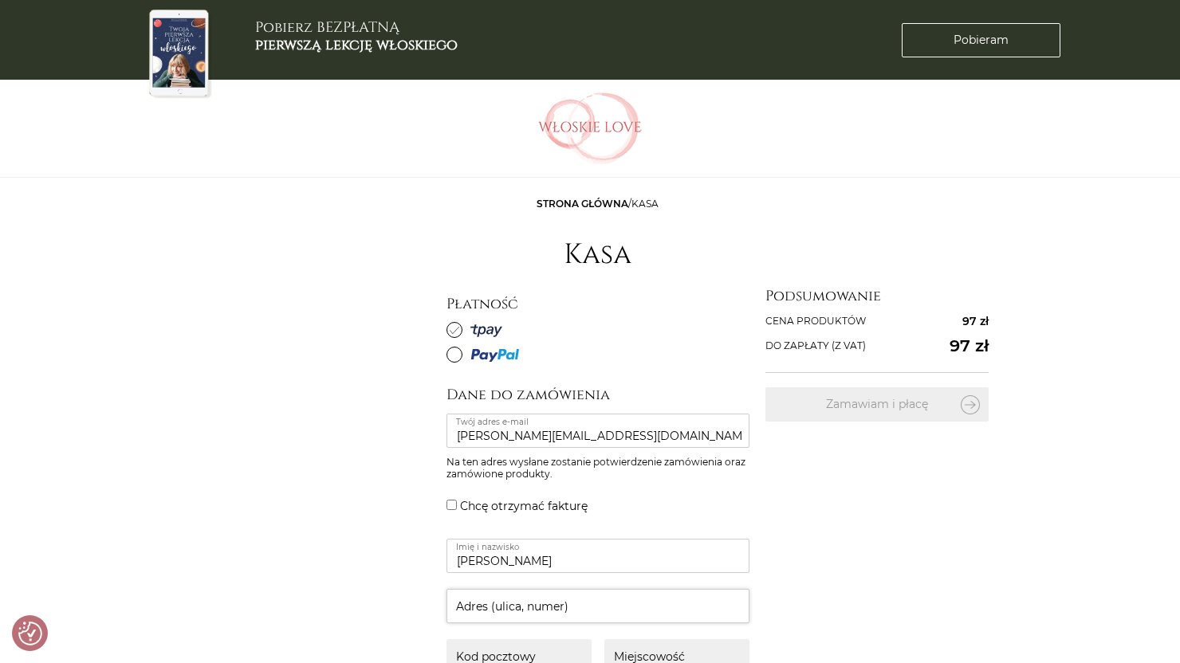
type input "23 karlowicza"
type input "80-275"
type input "gdansk"
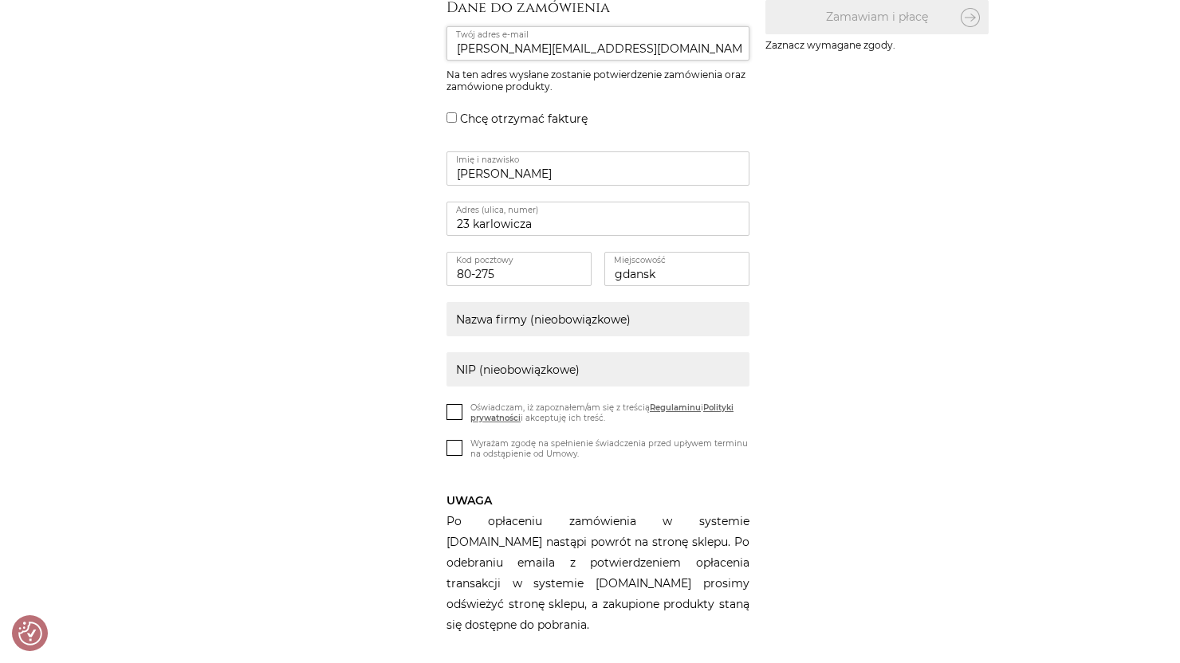
scroll to position [389, 0]
click at [450, 406] on icon at bounding box center [455, 410] width 14 height 14
click at [0, 0] on input "Oświadczam, iż zapoznałem/am się z treścią Regulaminu i Polityki prywatności i …" at bounding box center [0, 0] width 0 height 0
click at [450, 441] on icon at bounding box center [455, 445] width 14 height 14
click at [0, 0] on input "Wyrażam zgodę na spełnienie świadczenia przed upływem terminu na odstąpienie od…" at bounding box center [0, 0] width 0 height 0
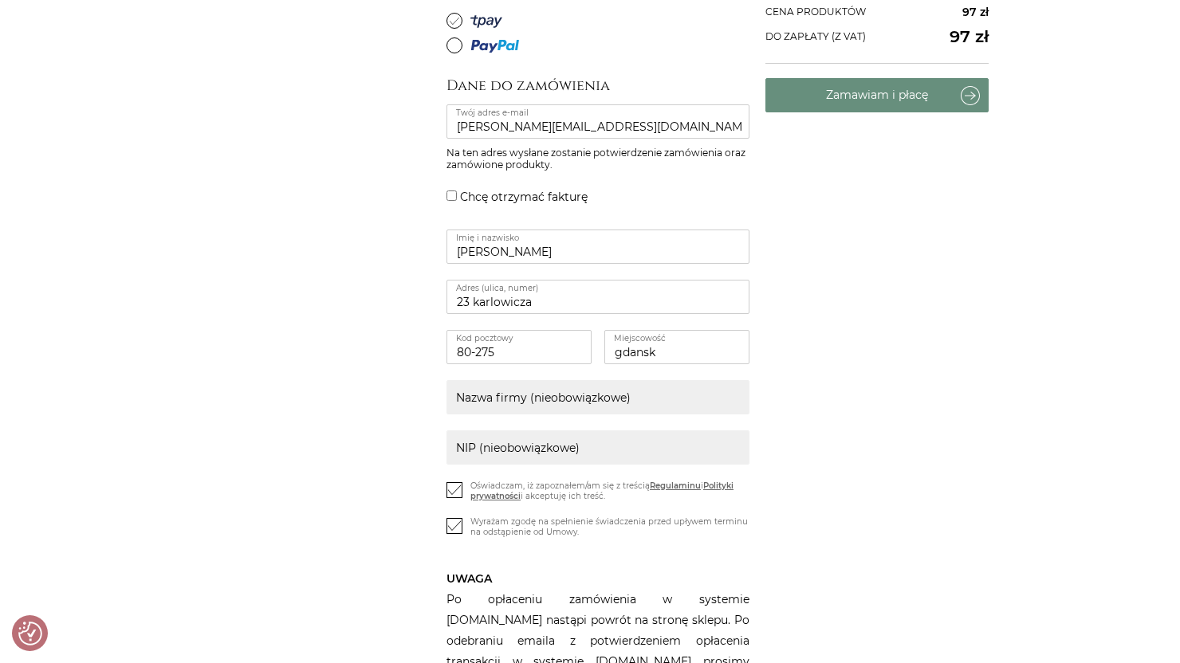
scroll to position [297, 0]
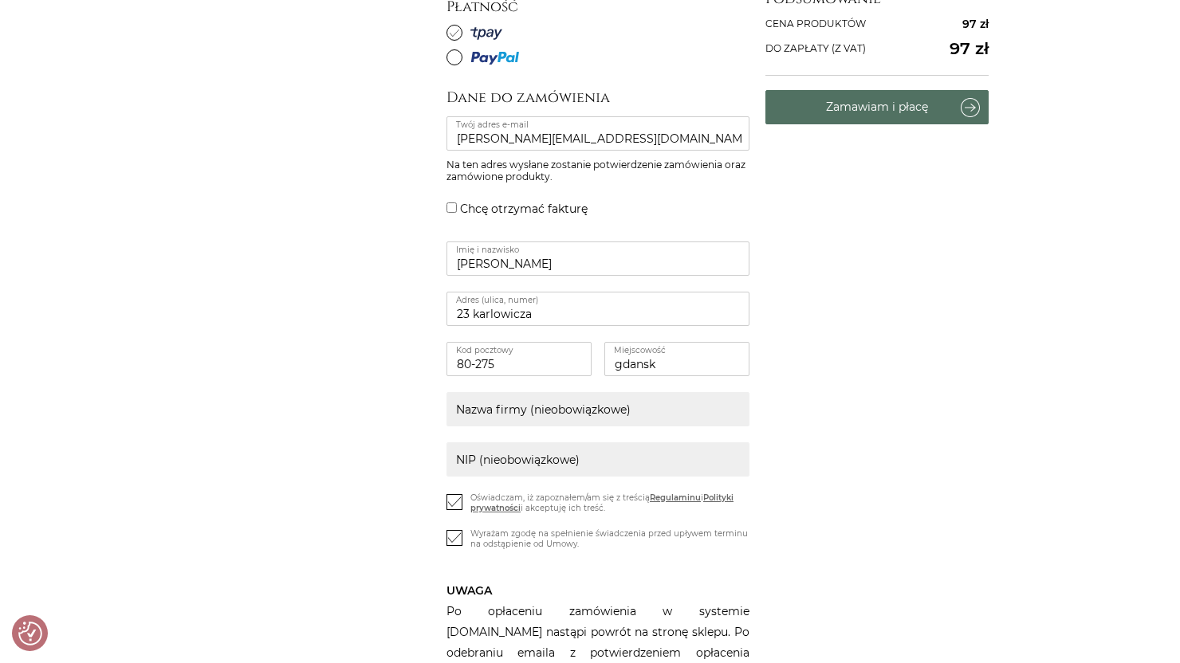
click at [868, 109] on button "Zamawiam i płacę" at bounding box center [876, 107] width 223 height 34
